Goal: Task Accomplishment & Management: Manage account settings

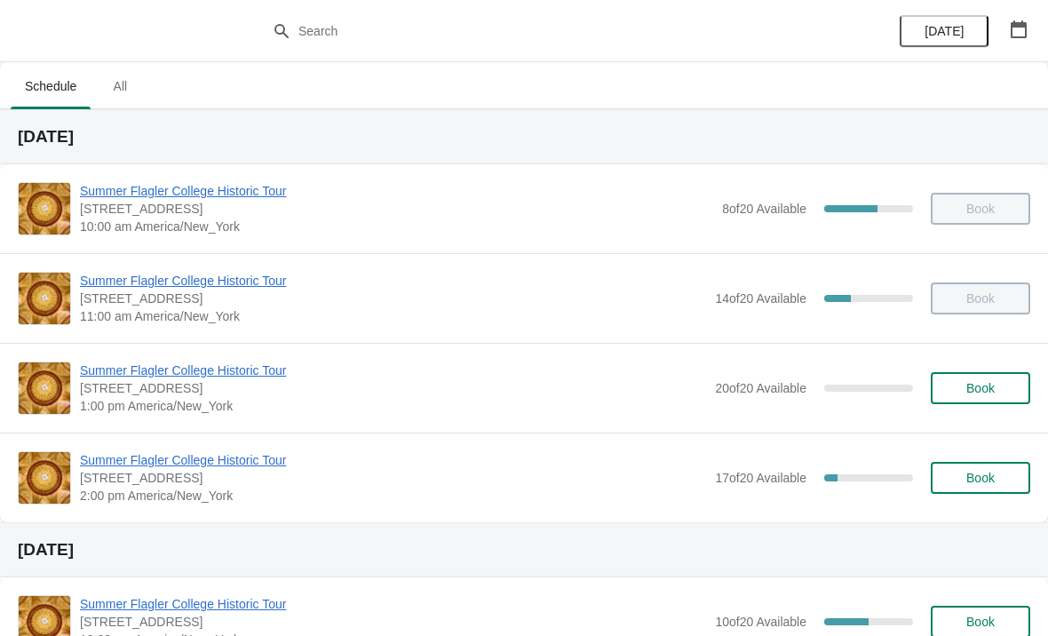
click at [982, 391] on span "Book" at bounding box center [981, 388] width 28 height 14
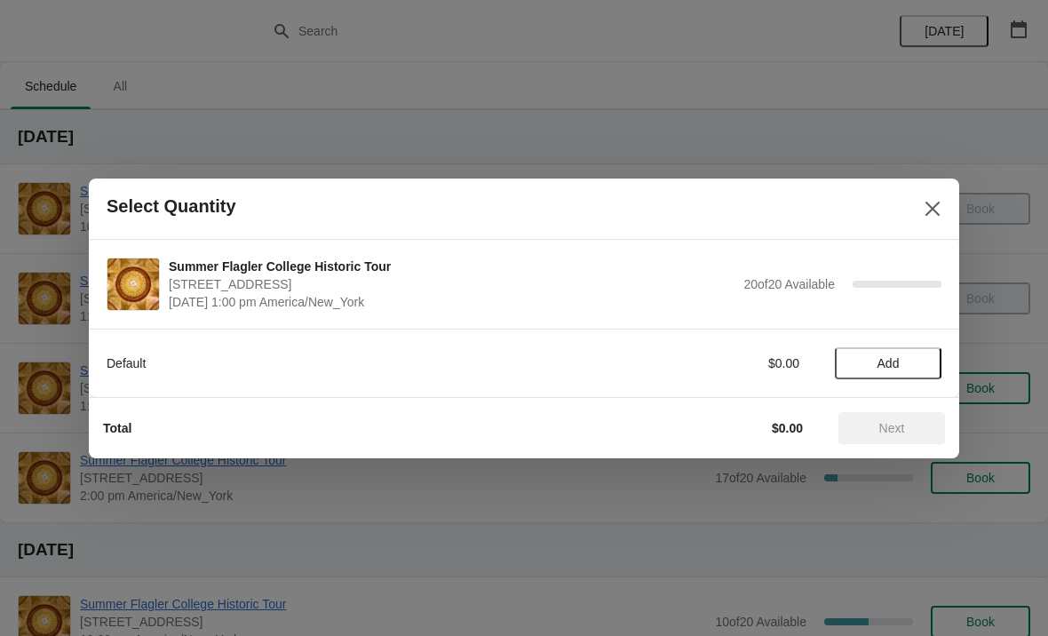
click at [873, 341] on div "Default $0.00 Add" at bounding box center [524, 355] width 835 height 50
click at [895, 356] on span "Add" at bounding box center [889, 363] width 22 height 14
click at [922, 350] on div "Default $15.00 1" at bounding box center [524, 363] width 835 height 32
click at [910, 363] on icon at bounding box center [919, 363] width 19 height 19
click at [910, 413] on button "Next" at bounding box center [892, 428] width 107 height 32
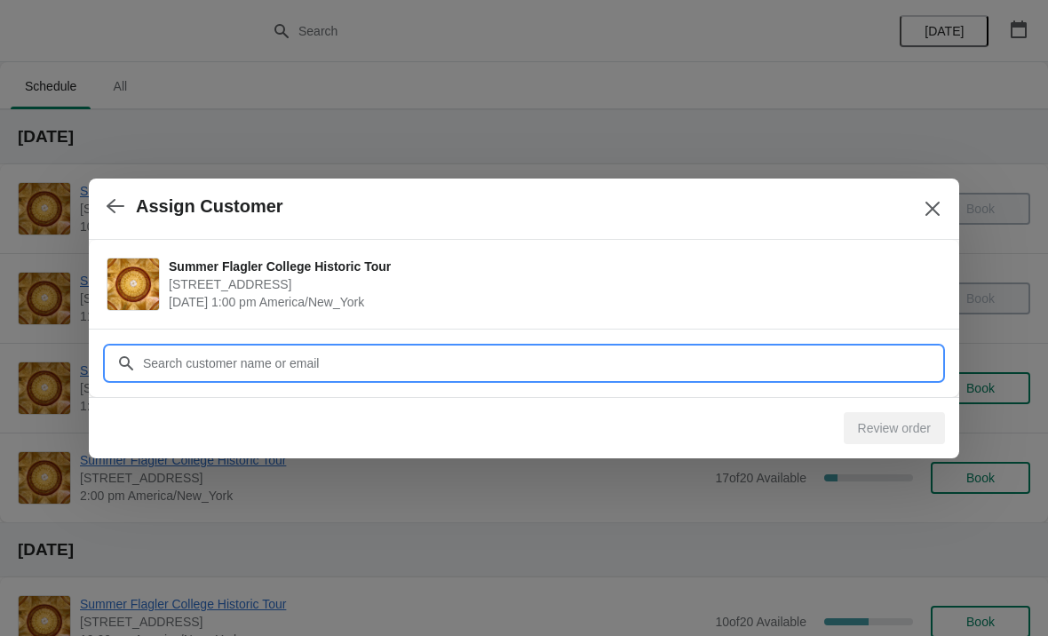
click at [453, 360] on input "Customer" at bounding box center [542, 363] width 800 height 32
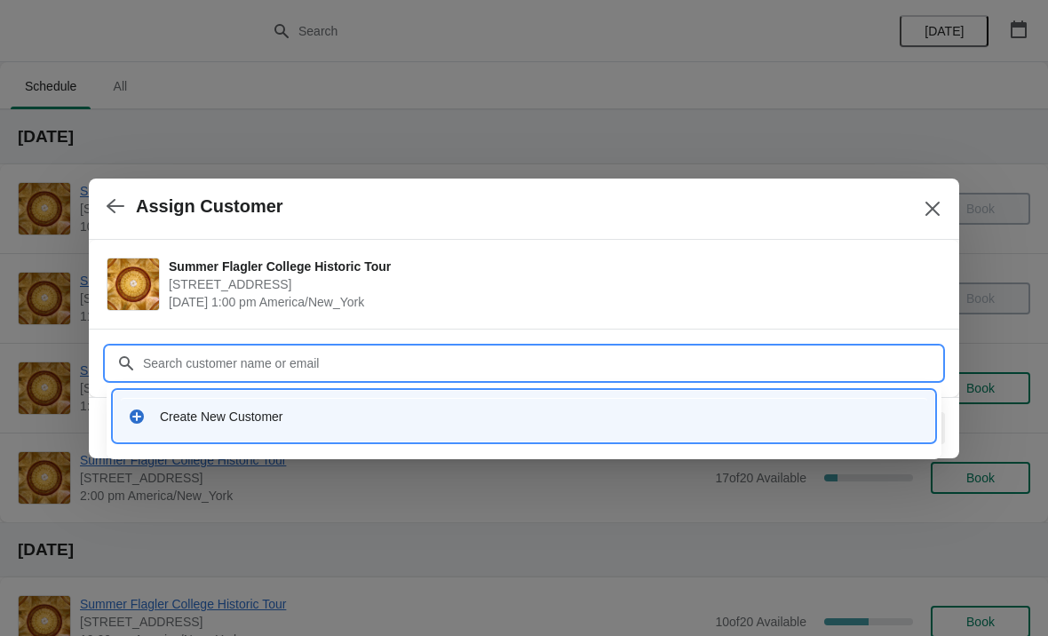
click at [201, 425] on div "Create New Customer" at bounding box center [540, 417] width 761 height 18
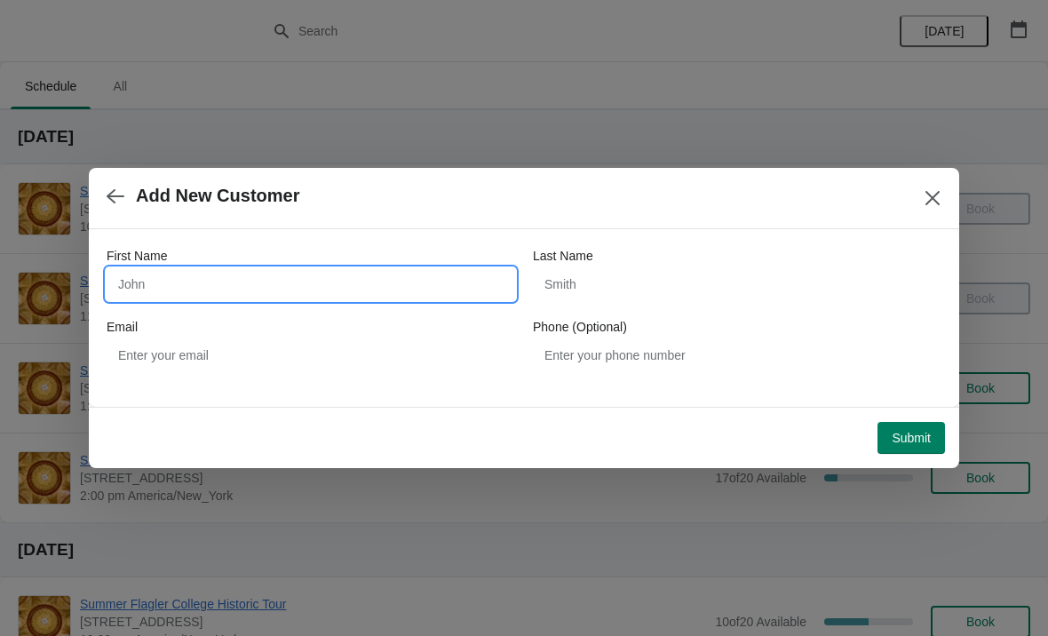
click at [141, 288] on input "First Name" at bounding box center [311, 284] width 409 height 32
type input "Karen"
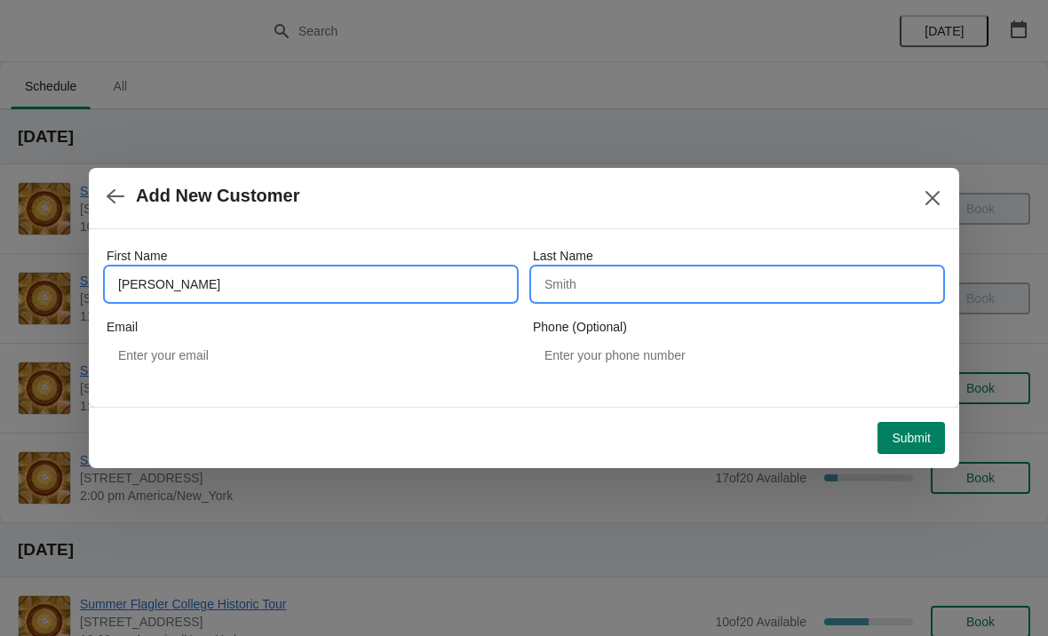
click at [702, 293] on input "Last Name" at bounding box center [737, 284] width 409 height 32
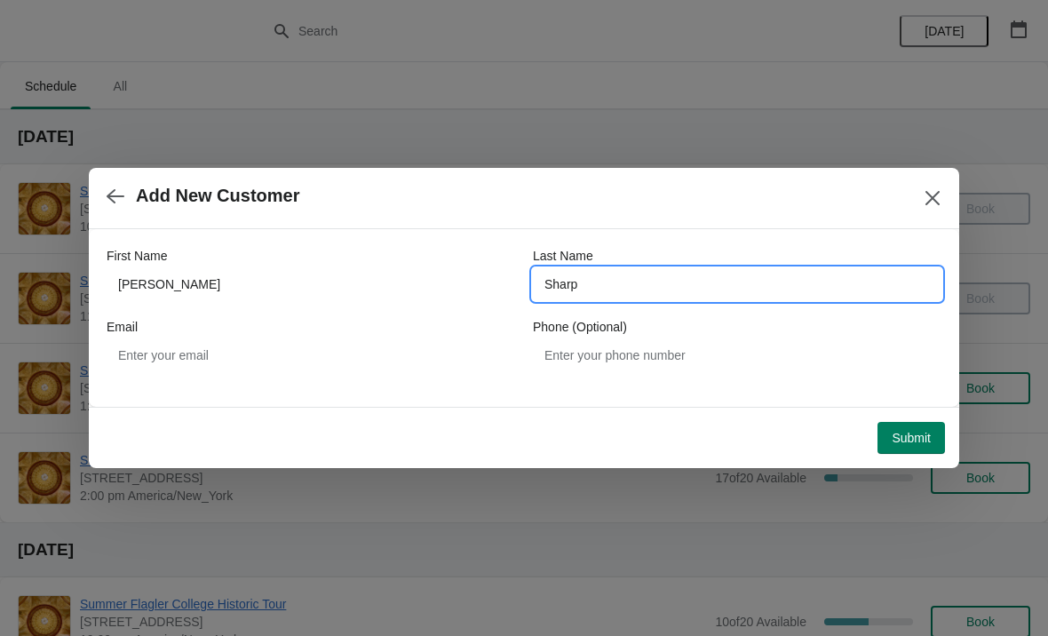
type input "Sharp"
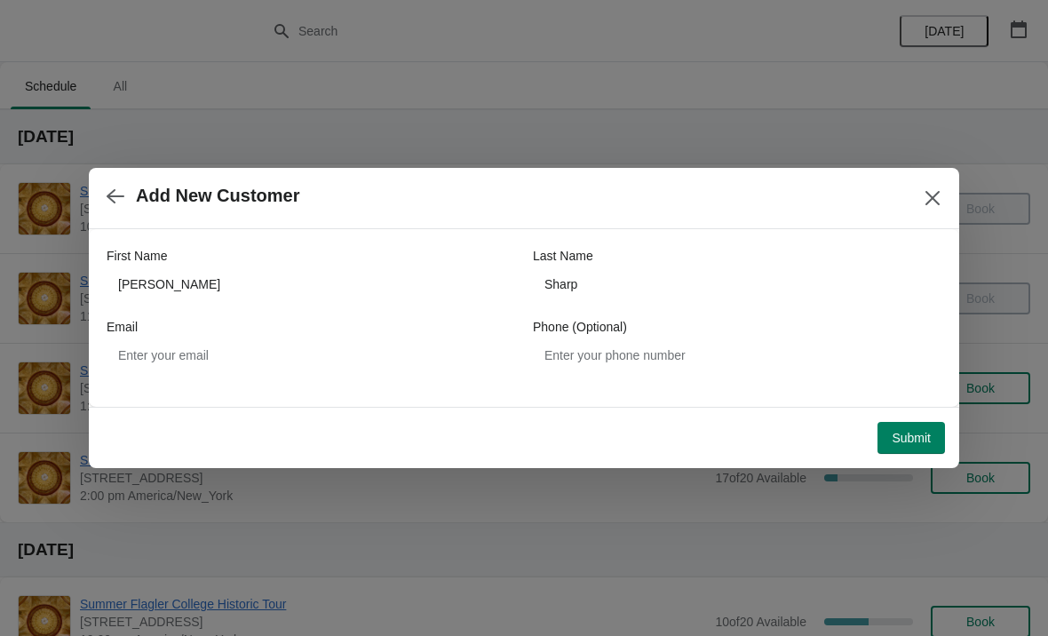
click at [907, 442] on span "Submit" at bounding box center [911, 438] width 39 height 14
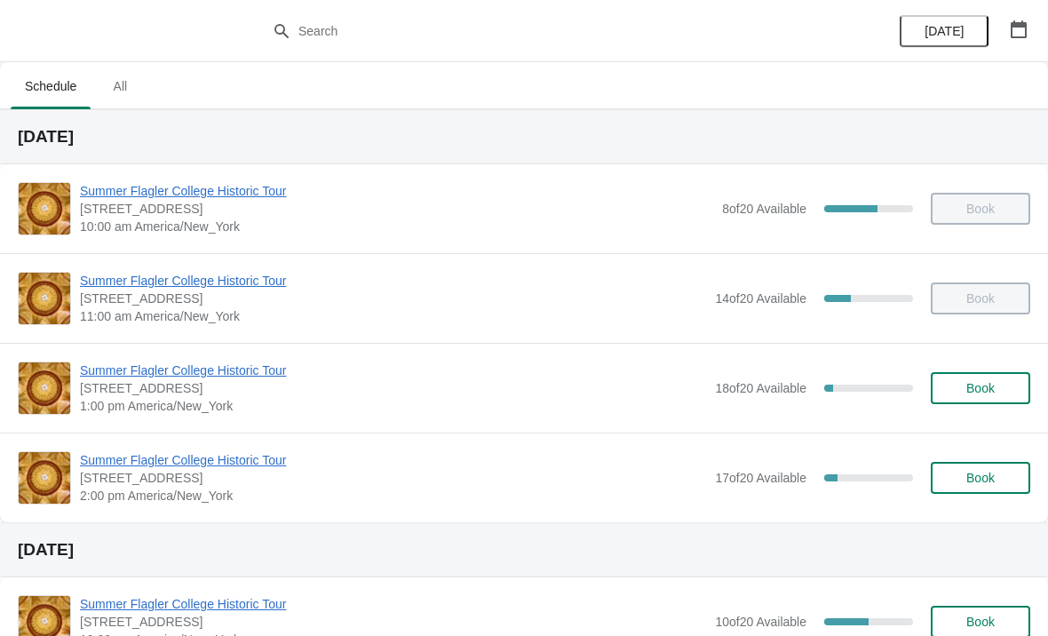
click at [199, 376] on span "Summer Flagler College Historic Tour" at bounding box center [393, 371] width 626 height 18
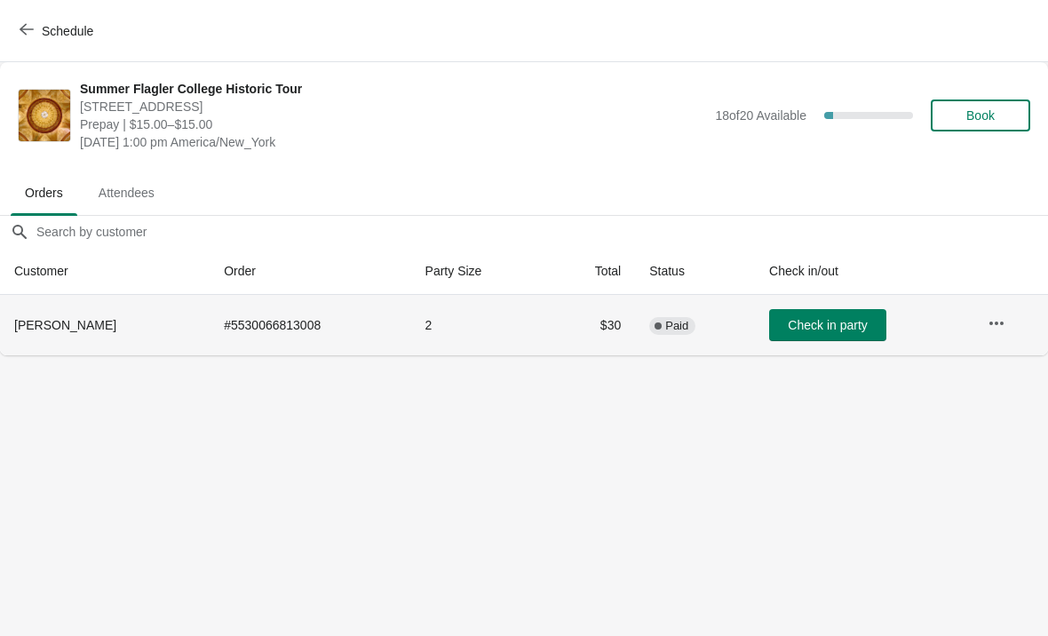
click at [808, 339] on button "Check in party" at bounding box center [827, 325] width 117 height 32
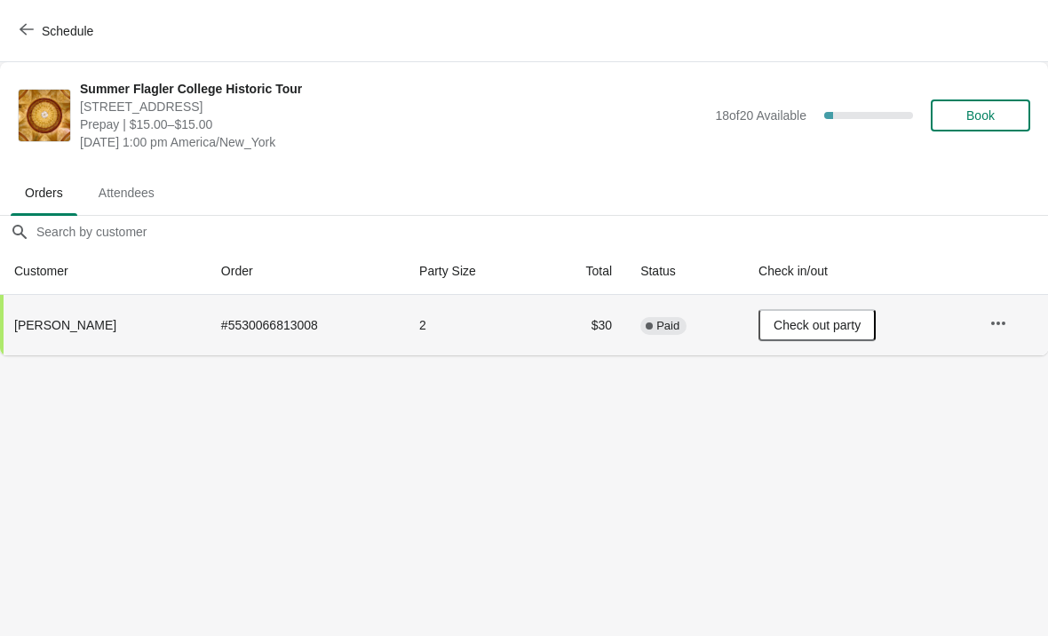
click at [60, 24] on span "Schedule" at bounding box center [68, 31] width 52 height 14
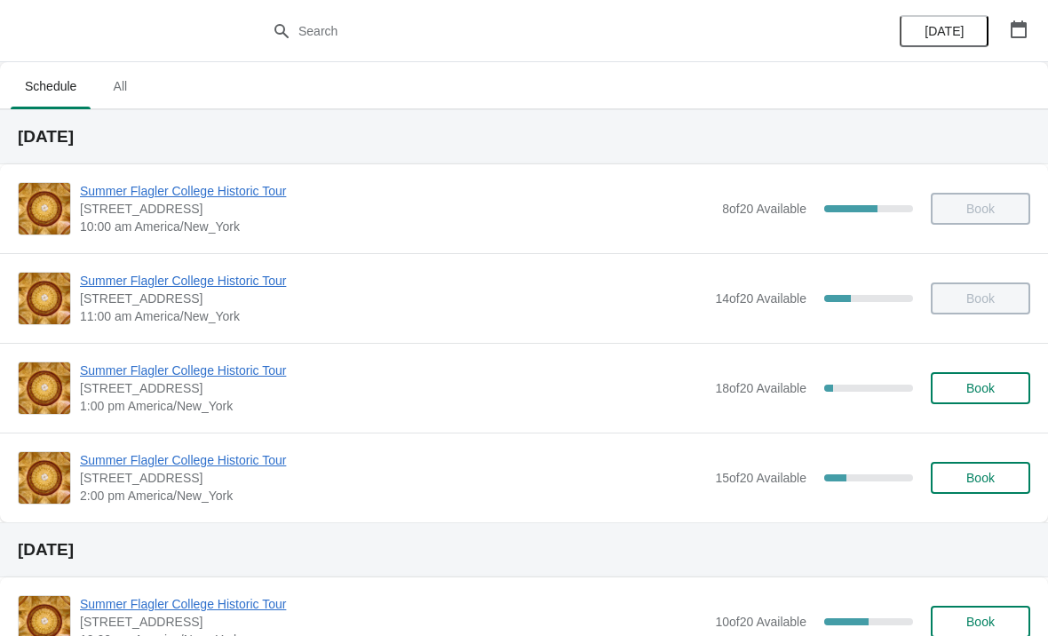
click at [151, 451] on span "Summer Flagler College Historic Tour" at bounding box center [393, 460] width 626 height 18
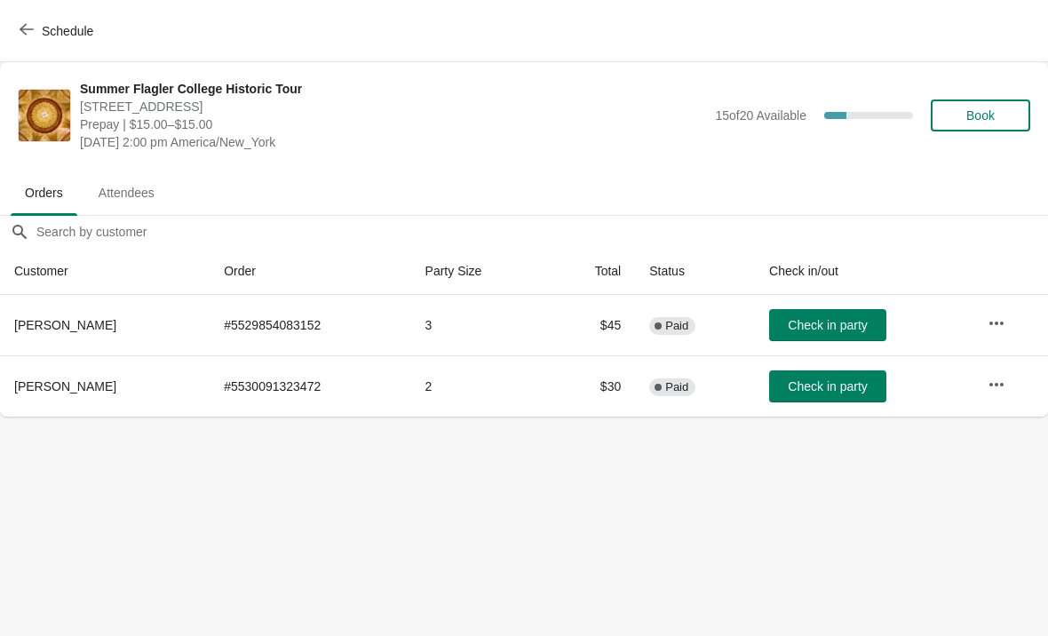
click at [987, 124] on button "Book" at bounding box center [981, 116] width 100 height 32
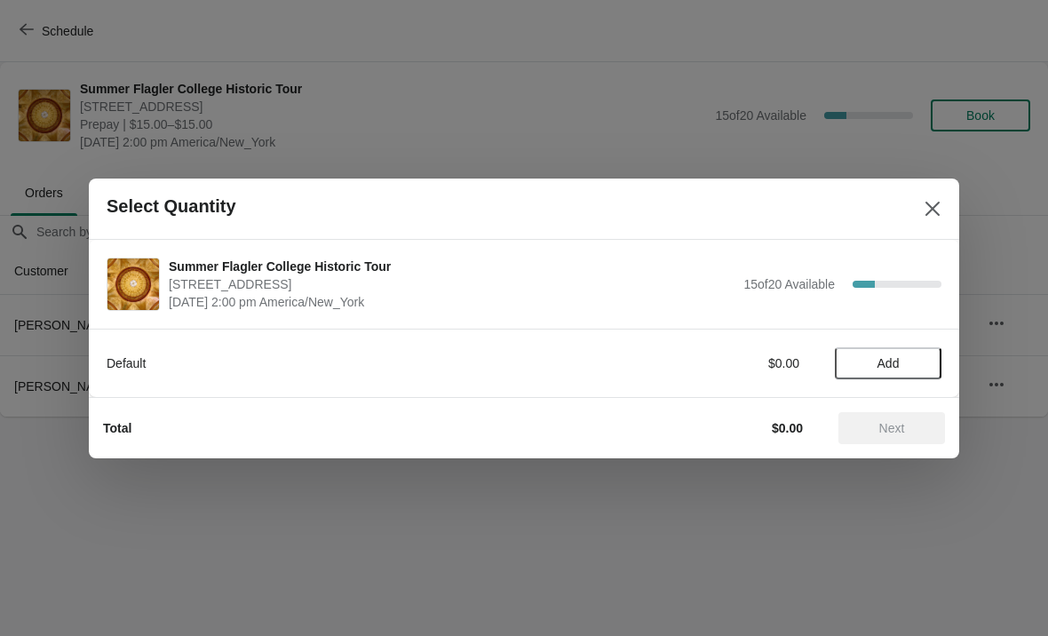
click at [899, 361] on span "Add" at bounding box center [889, 363] width 22 height 14
click at [927, 367] on icon at bounding box center [919, 363] width 19 height 19
click at [924, 363] on icon at bounding box center [919, 363] width 19 height 19
click at [920, 363] on icon at bounding box center [919, 363] width 6 height 6
click at [891, 425] on span "Next" at bounding box center [893, 428] width 26 height 14
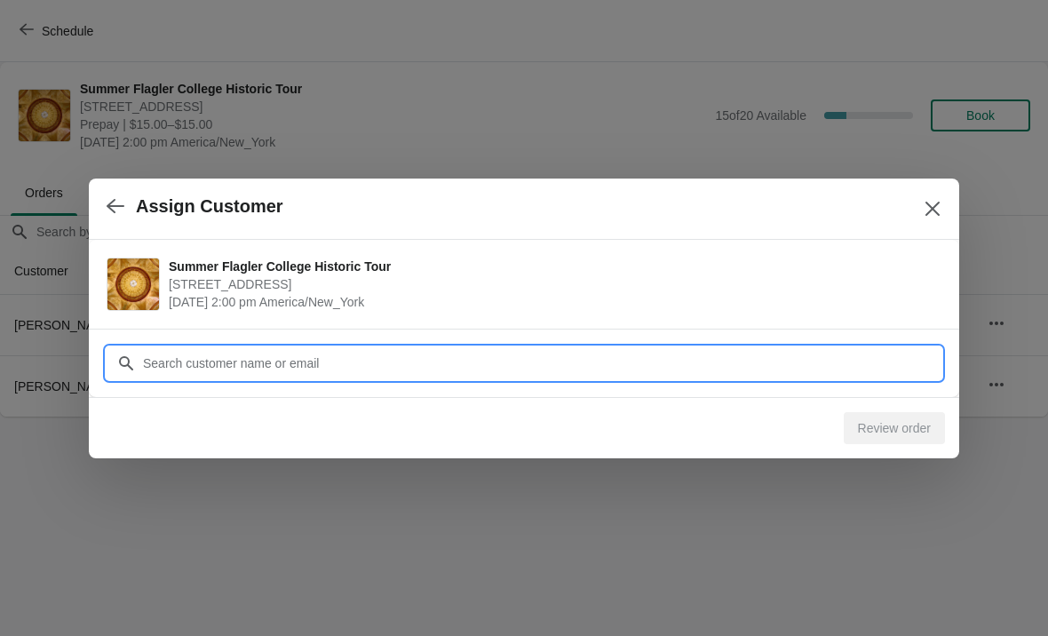
click at [866, 417] on div "Assign Customer Summer Flagler College Historic Tour [STREET_ADDRESS][PERSON_NA…" at bounding box center [524, 417] width 1048 height 0
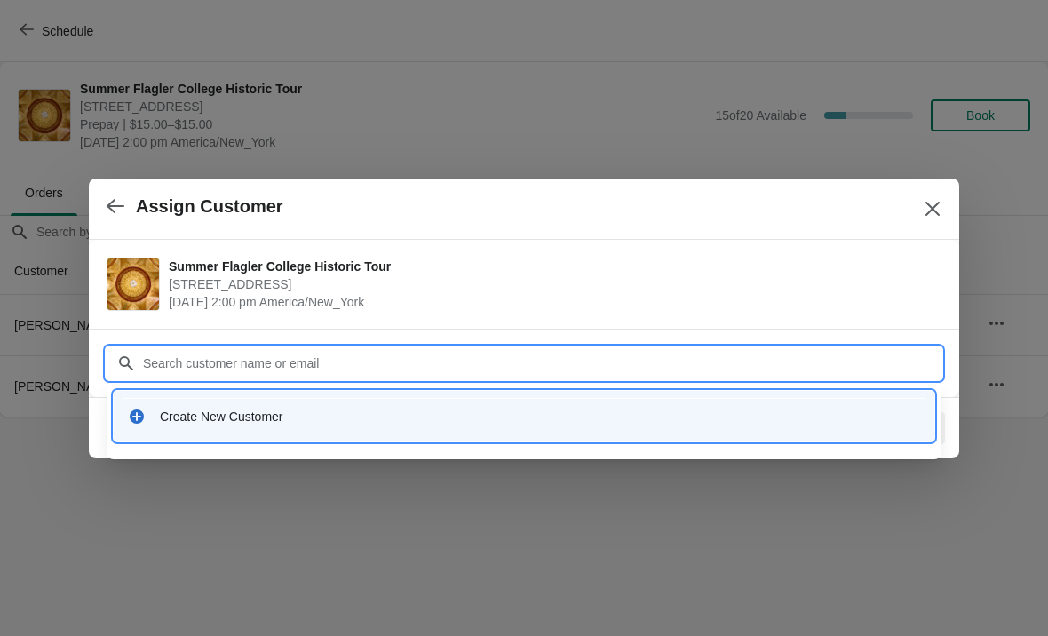
click at [189, 434] on div "Create New Customer" at bounding box center [524, 416] width 807 height 36
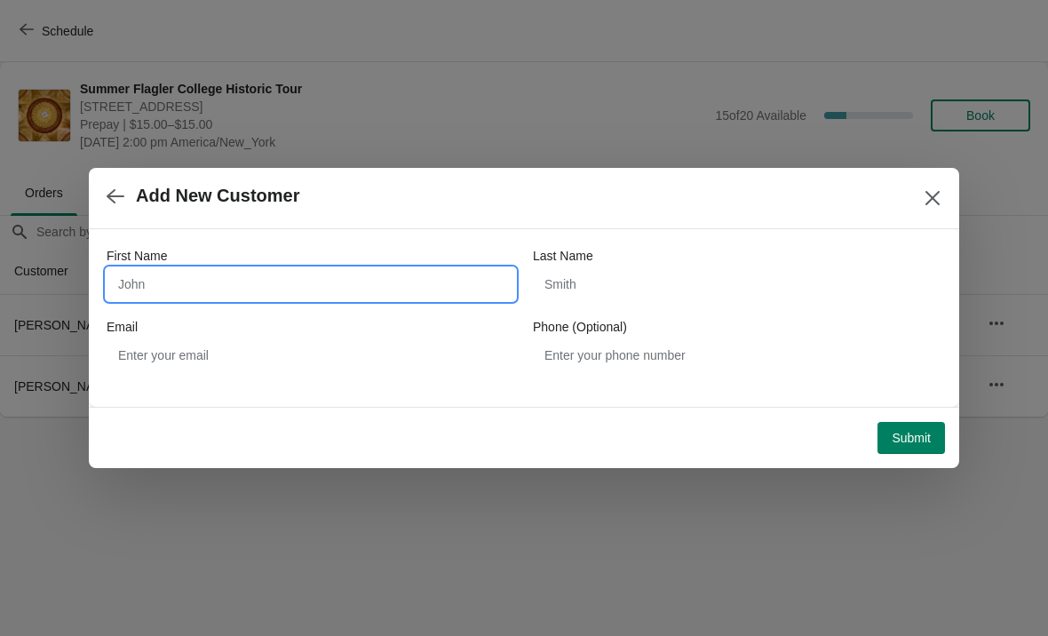
click at [261, 277] on input "First Name" at bounding box center [311, 284] width 409 height 32
type input "[PERSON_NAME]"
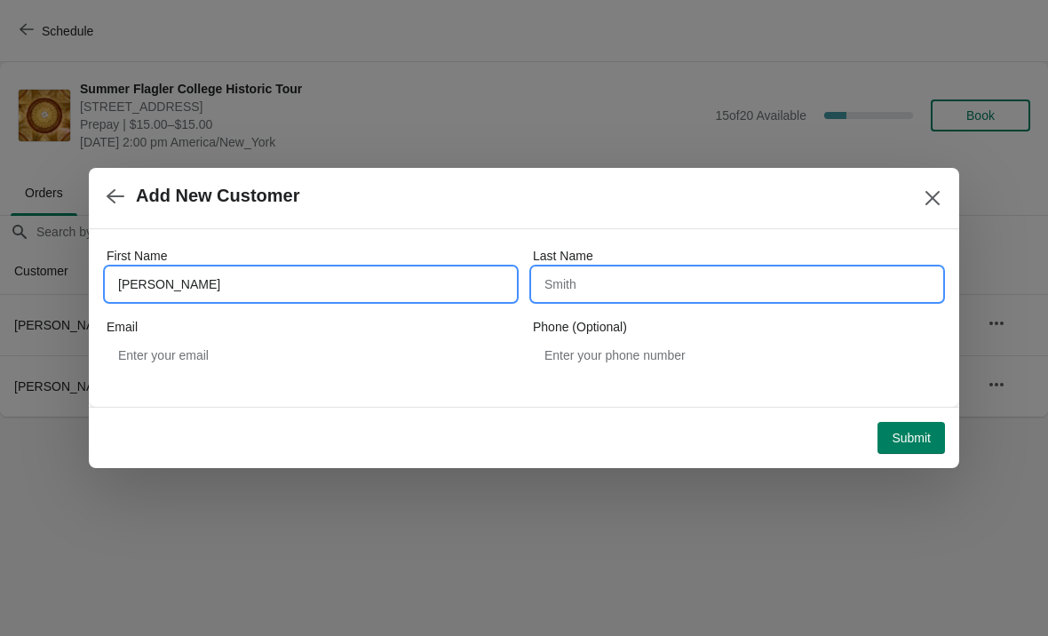
click at [769, 296] on input "Last Name" at bounding box center [737, 284] width 409 height 32
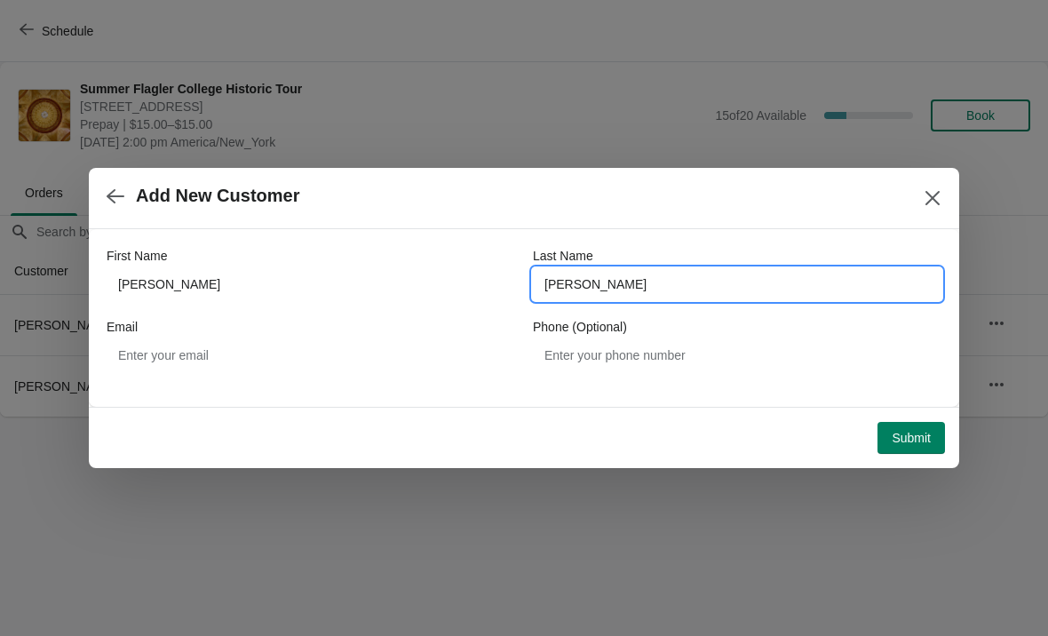
type input "[PERSON_NAME]"
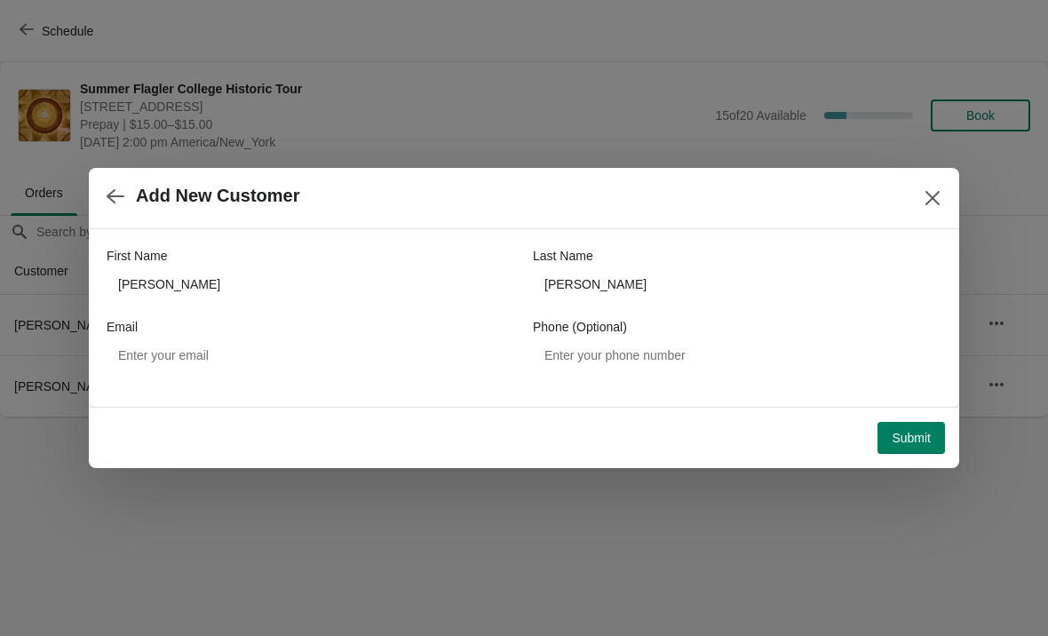
click at [920, 427] on button "Submit" at bounding box center [912, 438] width 68 height 32
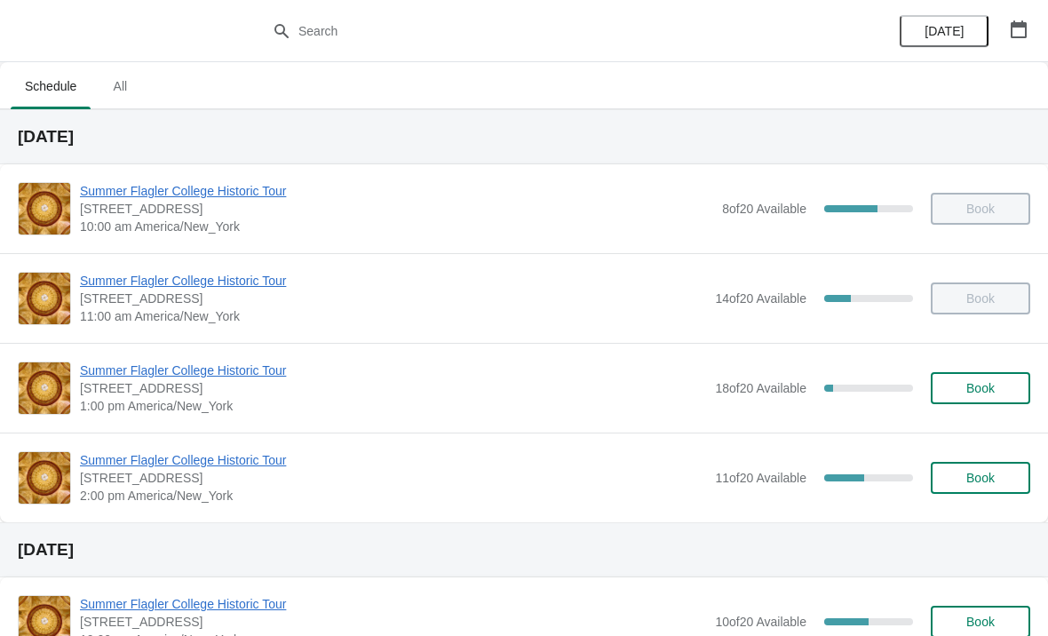
click at [139, 460] on span "Summer Flagler College Historic Tour" at bounding box center [393, 460] width 626 height 18
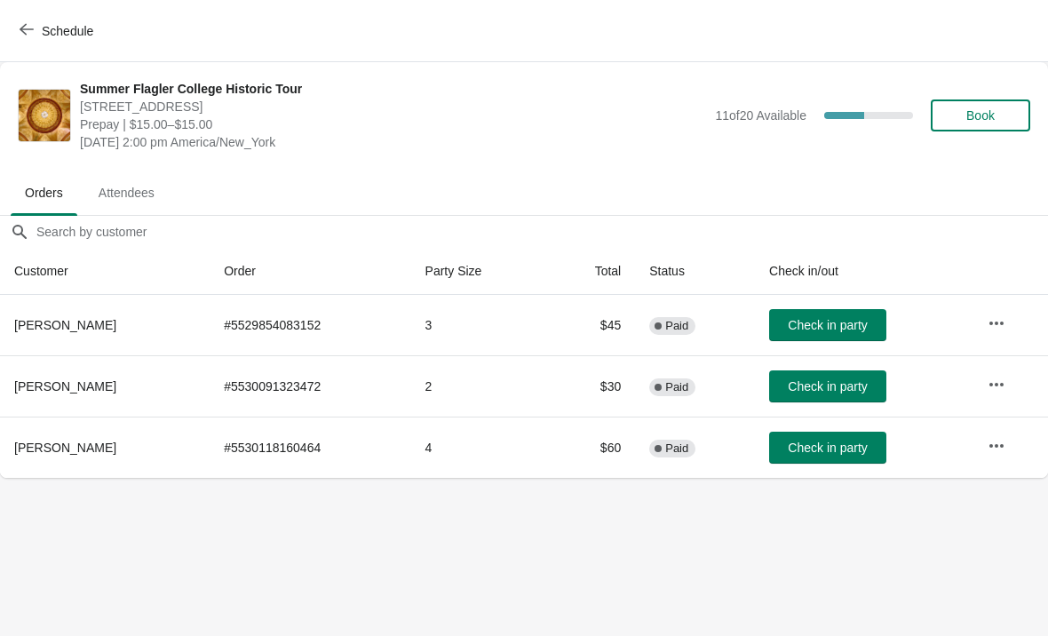
click at [785, 456] on button "Check in party" at bounding box center [827, 448] width 117 height 32
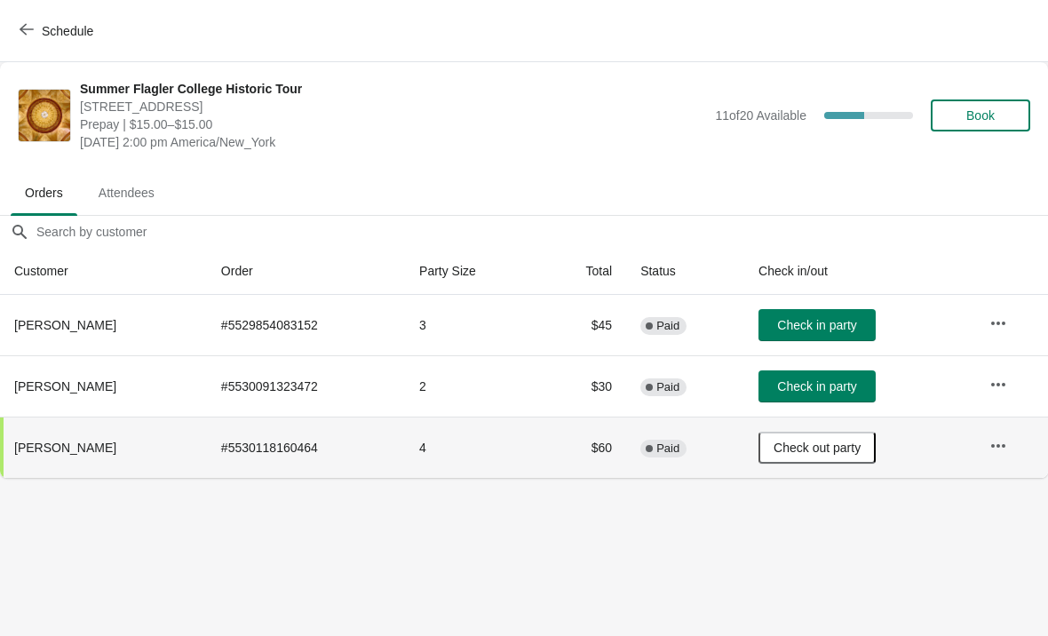
click at [819, 323] on span "Check in party" at bounding box center [816, 325] width 79 height 14
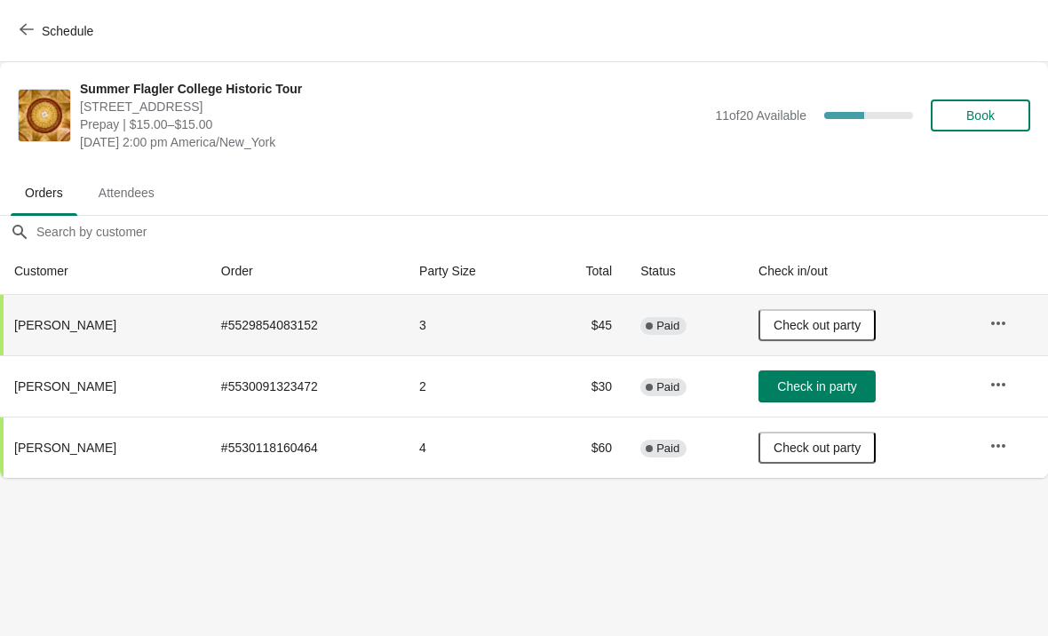
click at [810, 382] on span "Check in party" at bounding box center [816, 386] width 79 height 14
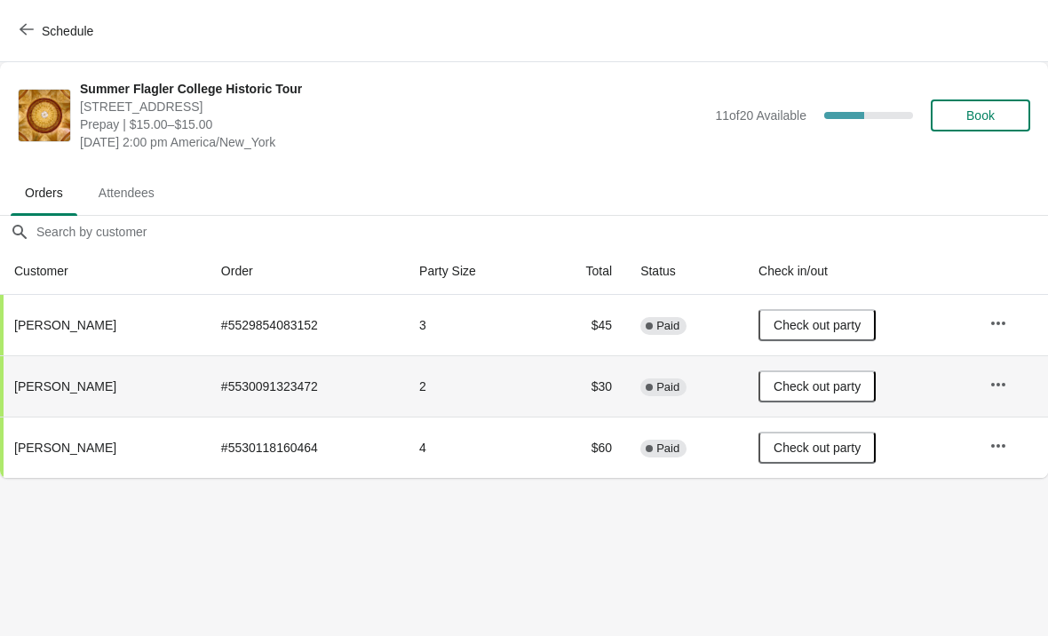
click at [30, 23] on icon "button" at bounding box center [27, 29] width 14 height 14
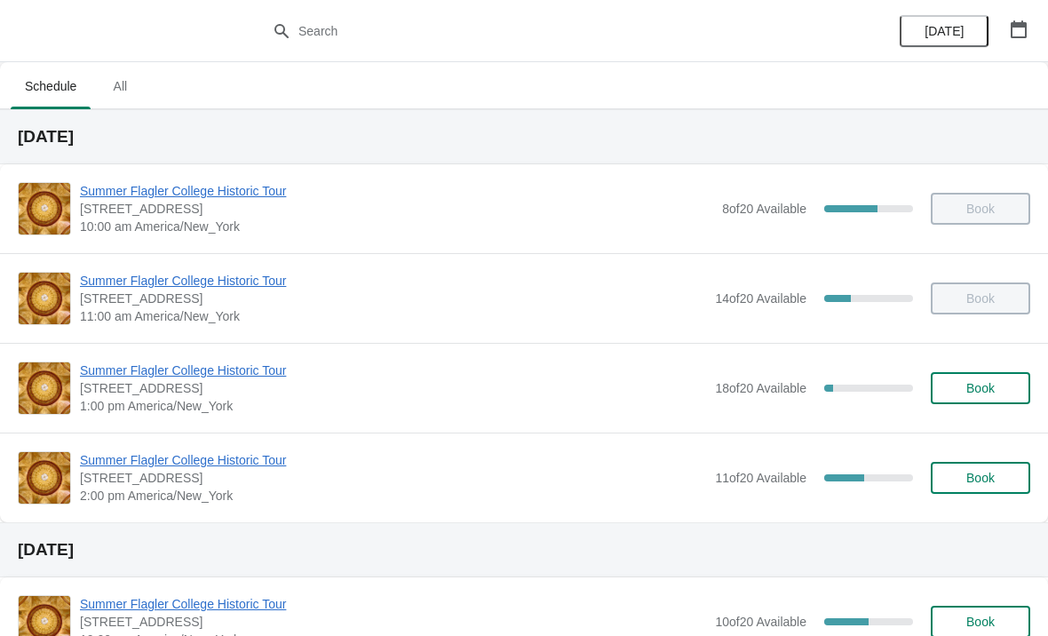
click at [147, 463] on span "Summer Flagler College Historic Tour" at bounding box center [393, 460] width 626 height 18
